Goal: Check status

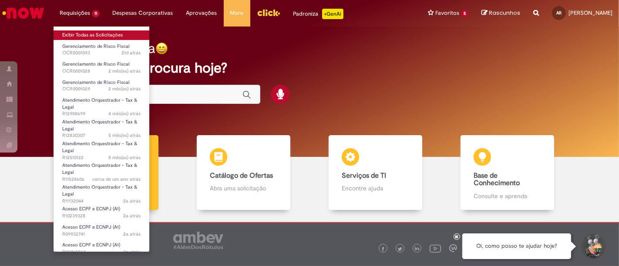
click at [87, 38] on link "Exibir Todas as Solicitações" at bounding box center [102, 35] width 96 height 10
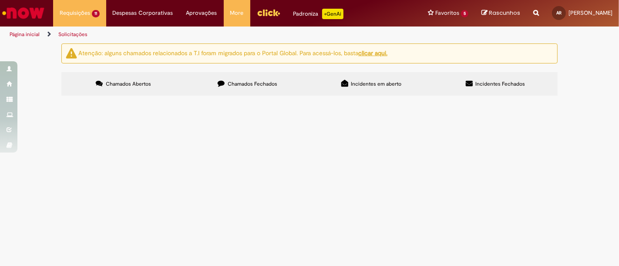
click at [275, 85] on label "Chamados Fechados" at bounding box center [247, 83] width 124 height 23
click at [0, 0] on td "Boa tarde, tudo bem? Segue o comprovante referente ao pagamento do mês de Agosto" at bounding box center [0, 0] width 0 height 0
click at [0, 0] on span "R13397844" at bounding box center [0, 0] width 0 height 0
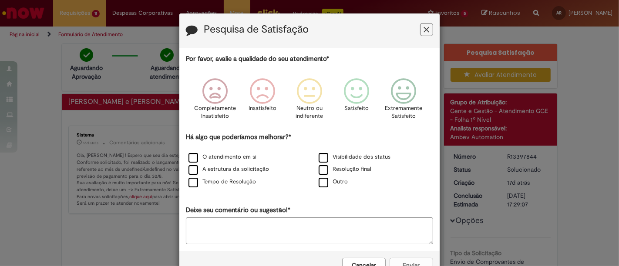
click at [424, 27] on icon "Feedback" at bounding box center [427, 29] width 6 height 9
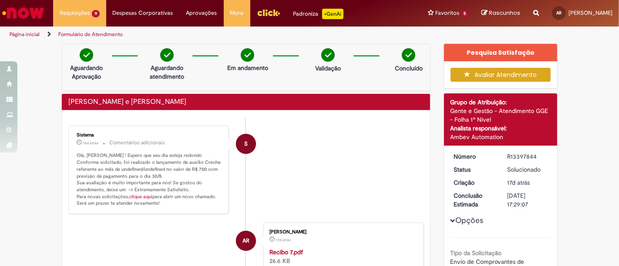
click at [327, 144] on li "S Sistema 16d atrás 16 dias atrás Comentários adicionais Olá, [PERSON_NAME] Ros…" at bounding box center [245, 170] width 355 height 88
click at [331, 137] on li "S Sistema 16d atrás 16 dias atrás Comentários adicionais Olá, [PERSON_NAME] Ros…" at bounding box center [245, 170] width 355 height 88
